Goal: Information Seeking & Learning: Learn about a topic

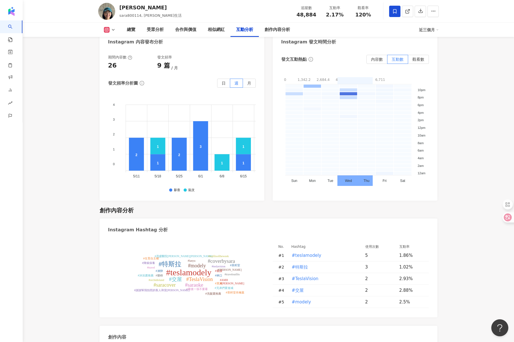
scroll to position [1455, 0]
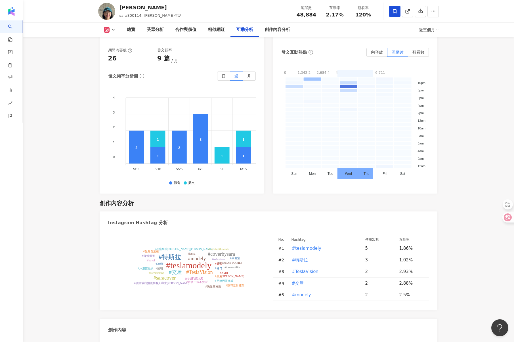
scroll to position [1465, 0]
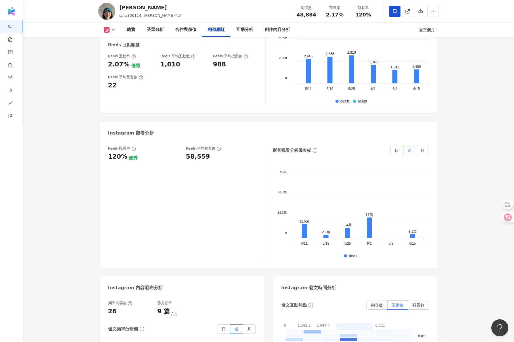
scroll to position [1093, 0]
